Goal: Navigation & Orientation: Understand site structure

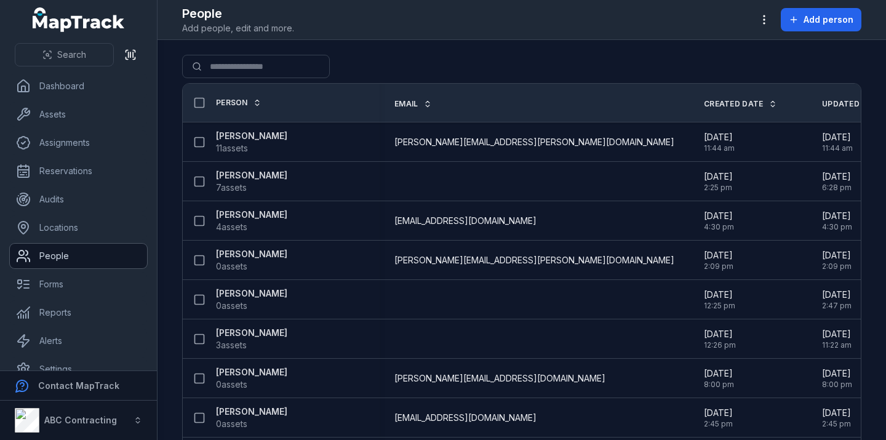
click at [101, 259] on link "People" at bounding box center [78, 256] width 137 height 25
click at [101, 280] on link "Forms" at bounding box center [78, 284] width 137 height 25
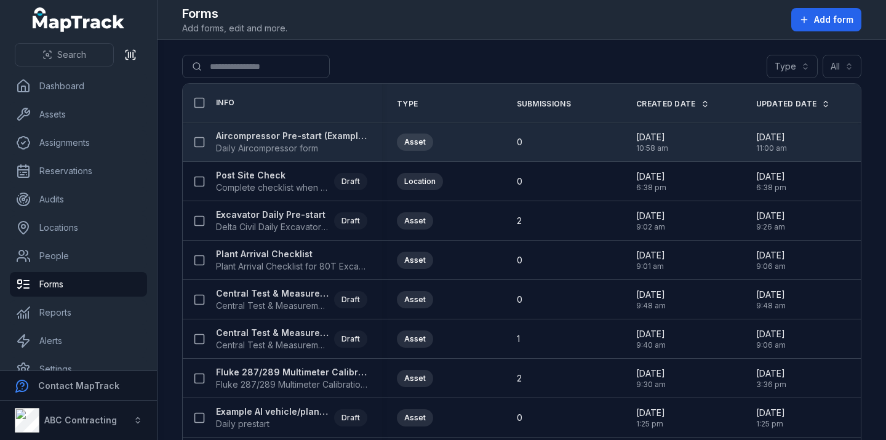
click at [344, 131] on strong "Aircompressor Pre-start (Example2)" at bounding box center [291, 136] width 151 height 12
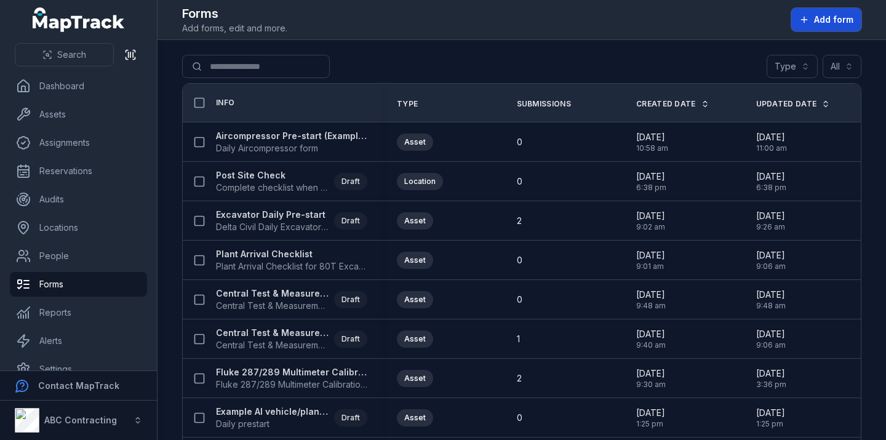
click at [809, 20] on button "Add form" at bounding box center [826, 19] width 70 height 23
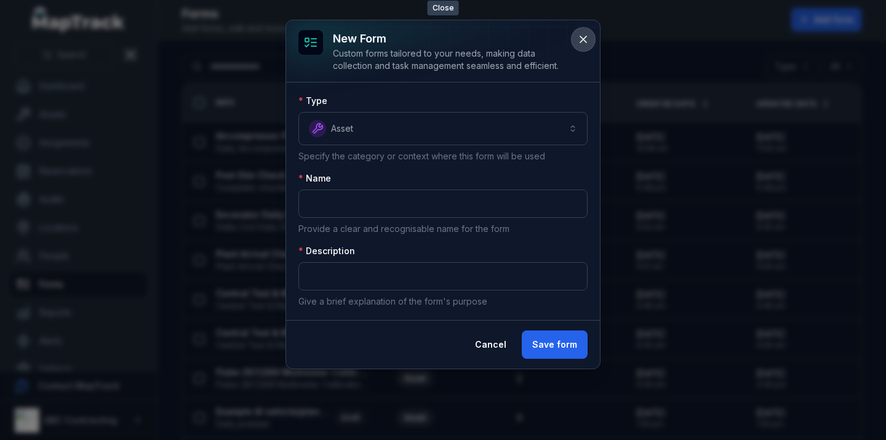
click at [584, 39] on icon at bounding box center [583, 39] width 12 height 12
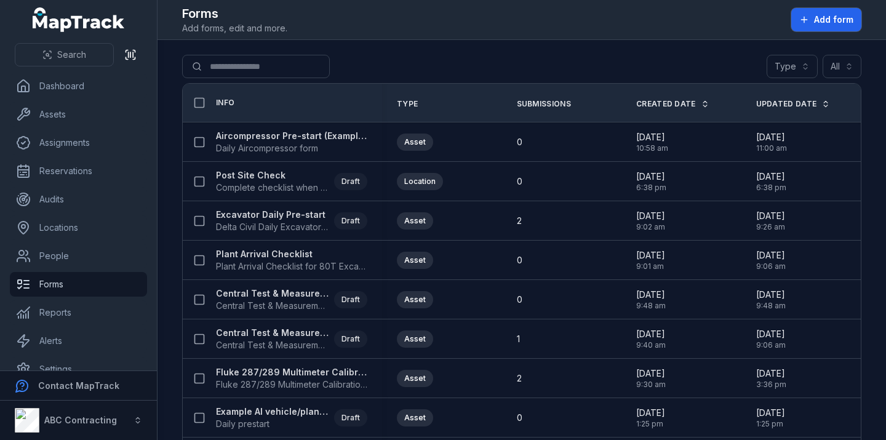
scroll to position [18, 0]
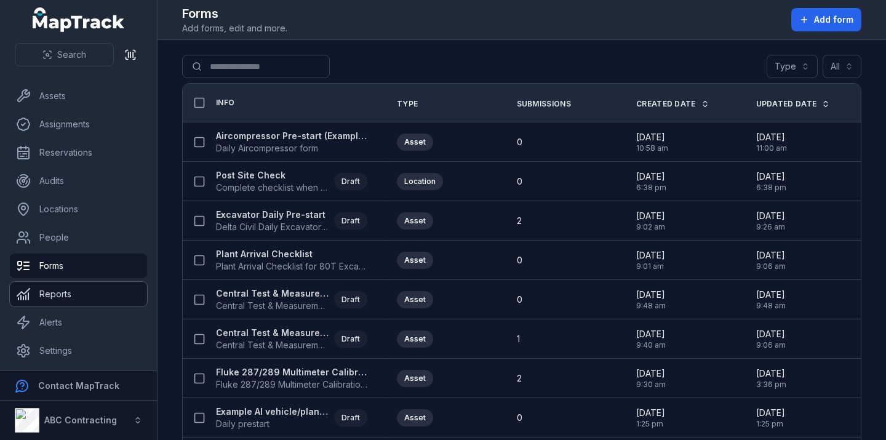
click at [79, 288] on link "Reports" at bounding box center [78, 294] width 137 height 25
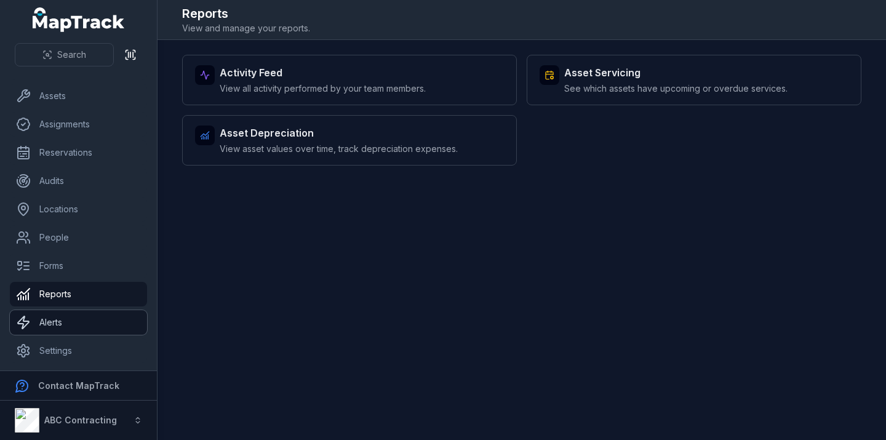
click at [99, 327] on link "Alerts" at bounding box center [78, 322] width 137 height 25
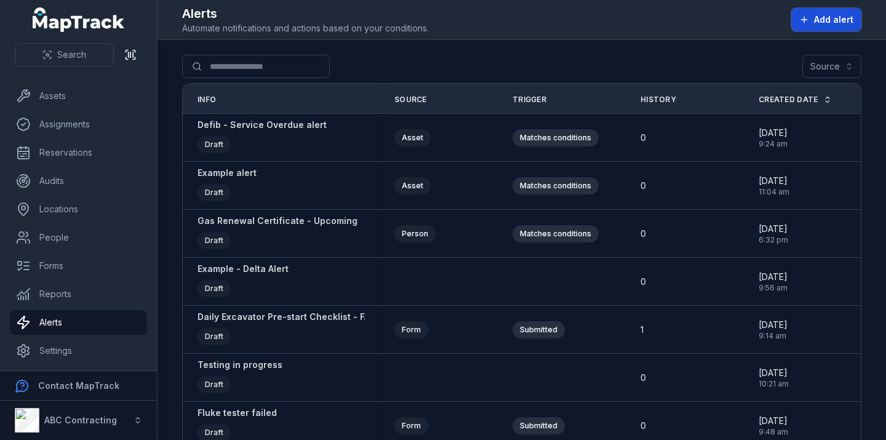
click at [811, 12] on button "Add alert" at bounding box center [826, 19] width 70 height 23
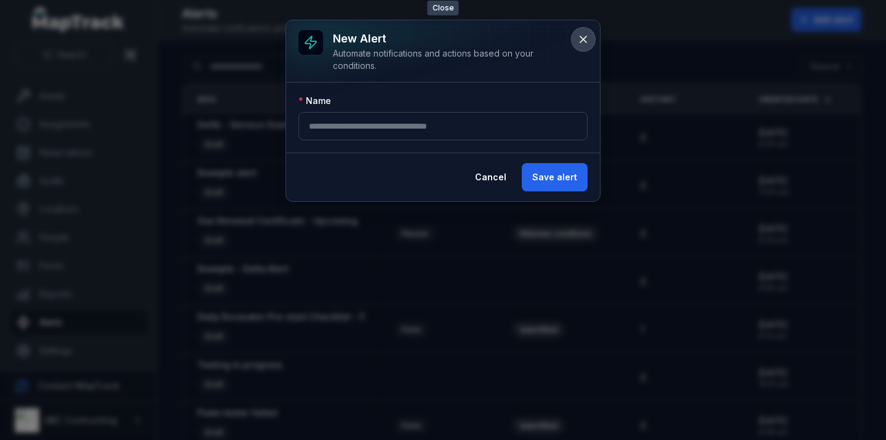
click at [587, 38] on icon at bounding box center [583, 39] width 12 height 12
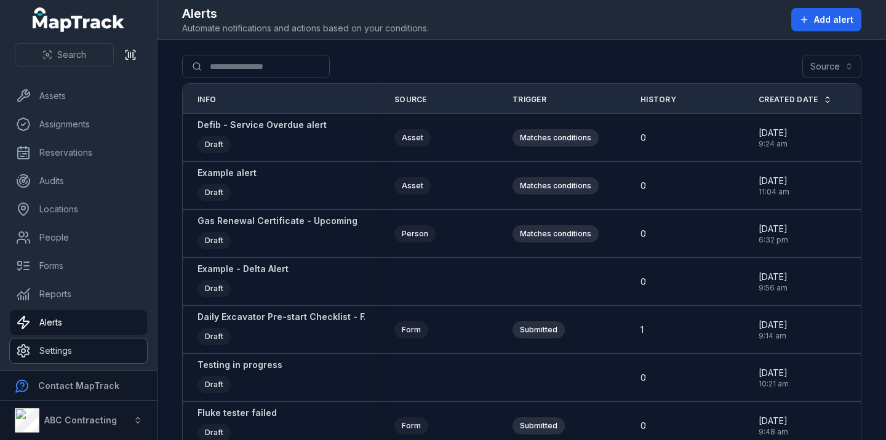
click at [105, 357] on link "Settings" at bounding box center [78, 350] width 137 height 25
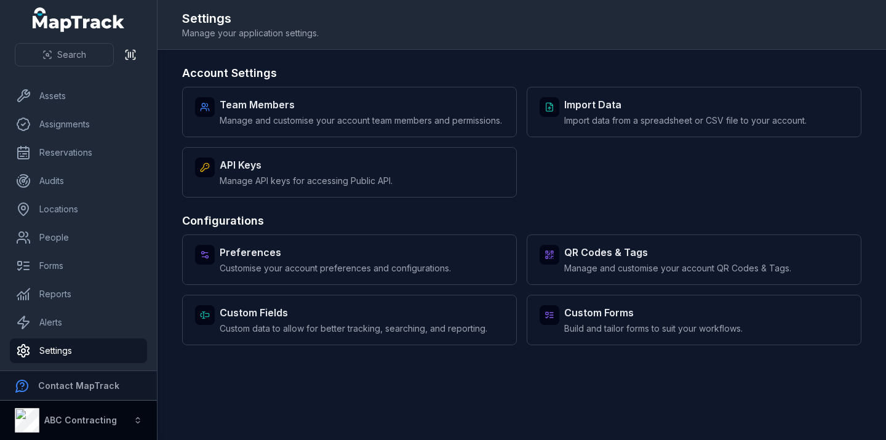
click at [114, 423] on button "ABC Contracting" at bounding box center [78, 419] width 157 height 39
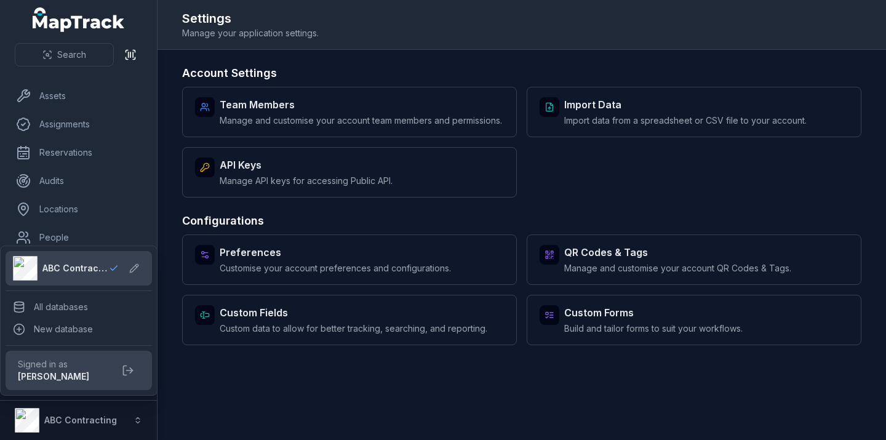
click at [95, 29] on div "Search Dashboard Assets Assignments Reservations Audits Locations People Forms …" at bounding box center [78, 220] width 157 height 440
